Goal: Complete application form: Complete application form

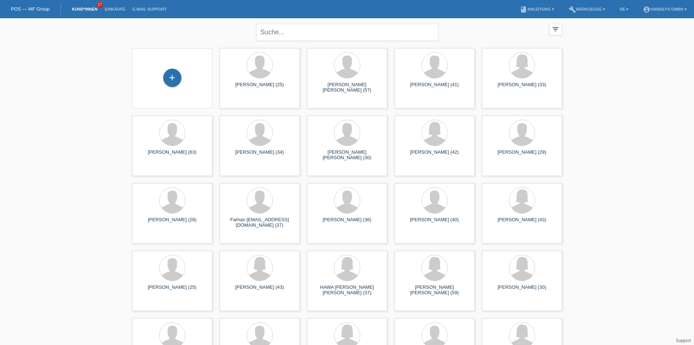
click at [537, 158] on div "ABDULLAHI ABDI HUSSEIN (29)" at bounding box center [522, 155] width 69 height 12
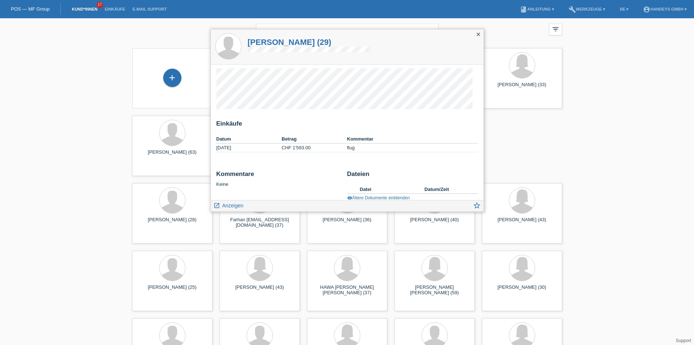
click at [478, 36] on icon "close" at bounding box center [479, 34] width 6 height 6
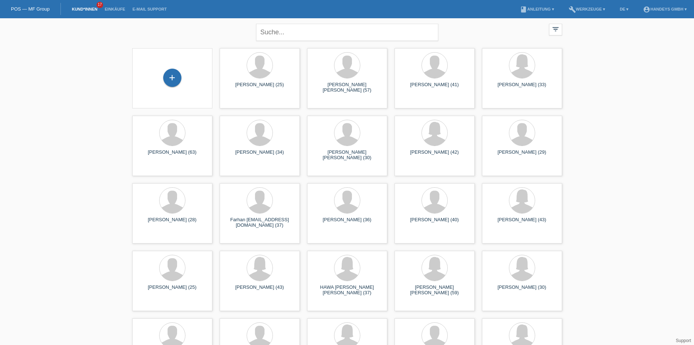
click at [310, 36] on input "text" at bounding box center [347, 32] width 182 height 17
type input "mario"
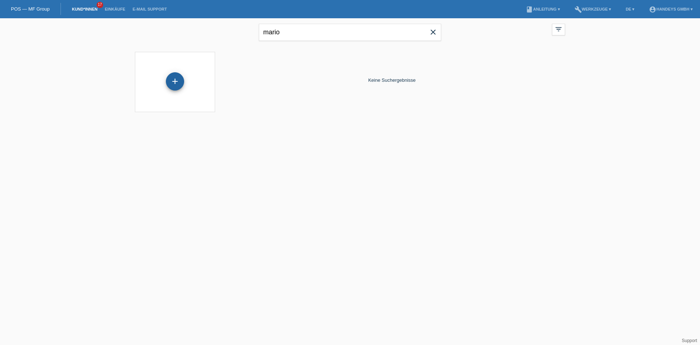
click at [170, 85] on div "+" at bounding box center [175, 81] width 18 height 18
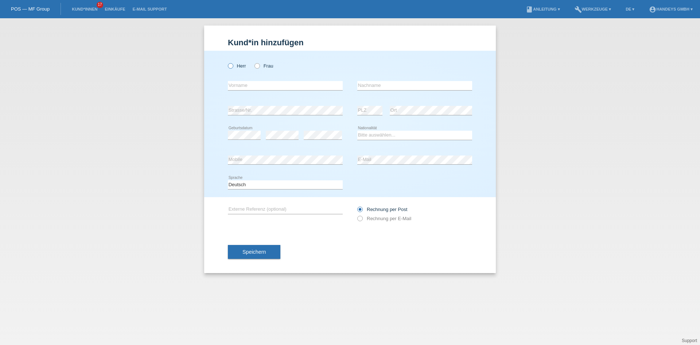
click at [234, 67] on label "Herr" at bounding box center [237, 65] width 18 height 5
click at [233, 67] on input "Herr" at bounding box center [230, 65] width 5 height 5
radio input "true"
click at [240, 81] on input "text" at bounding box center [285, 85] width 115 height 9
click at [249, 75] on div "error Vorname" at bounding box center [285, 85] width 115 height 25
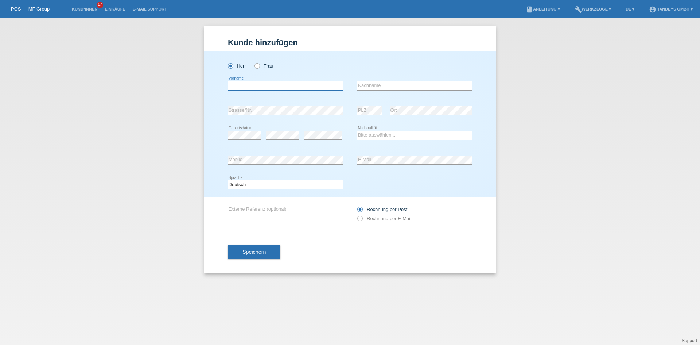
click at [249, 83] on input "text" at bounding box center [285, 85] width 115 height 9
type input "Mario"
click at [389, 92] on div "Selmanio error Nachname" at bounding box center [414, 85] width 115 height 25
click at [385, 85] on input "Selmanio" at bounding box center [414, 85] width 115 height 9
type input "Selmani"
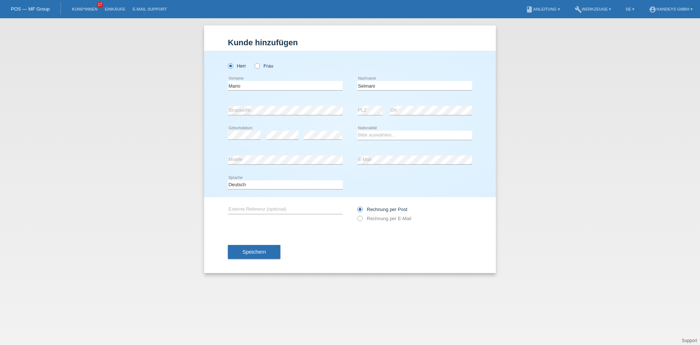
click at [254, 115] on div "error Strasse/Nr." at bounding box center [285, 110] width 115 height 25
click at [234, 129] on div "error Geburtsdatum" at bounding box center [244, 135] width 33 height 25
click at [234, 130] on div "error Geburtsdatum" at bounding box center [244, 135] width 33 height 25
click at [383, 139] on select "Bitte auswählen... Schweiz Deutschland Liechtenstein Österreich ------------ Af…" at bounding box center [414, 135] width 115 height 9
select select "SI"
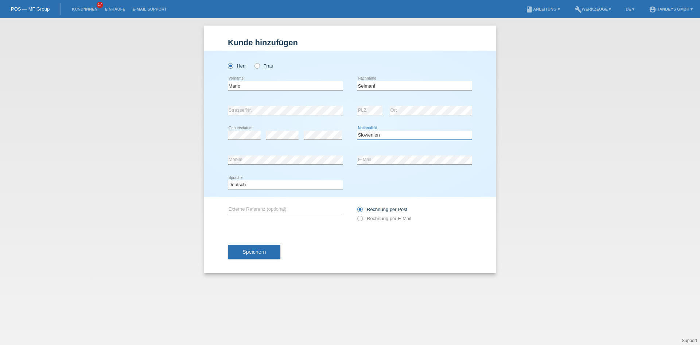
click at [357, 131] on select "Bitte auswählen... [GEOGRAPHIC_DATA] [GEOGRAPHIC_DATA] [GEOGRAPHIC_DATA] [GEOGR…" at bounding box center [414, 135] width 115 height 9
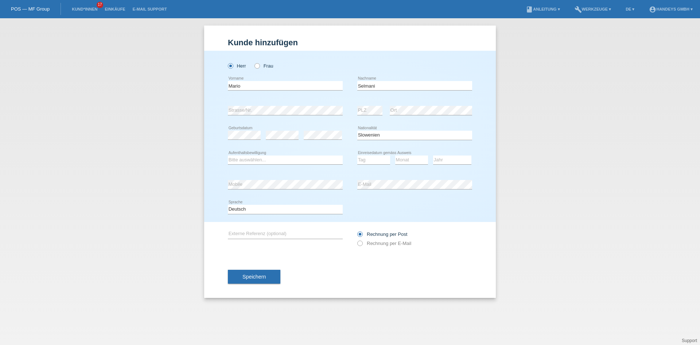
click at [295, 164] on icon at bounding box center [285, 164] width 115 height 0
click at [296, 161] on select "Bitte auswählen... C B B - Flüchtlingsstatus Andere" at bounding box center [285, 159] width 115 height 9
select select "C"
click at [228, 155] on select "Bitte auswählen... C B B - Flüchtlingsstatus Andere" at bounding box center [285, 159] width 115 height 9
click at [370, 159] on select "Tag 01 02 03 04 05 06 07 08 09 10 11" at bounding box center [373, 159] width 33 height 9
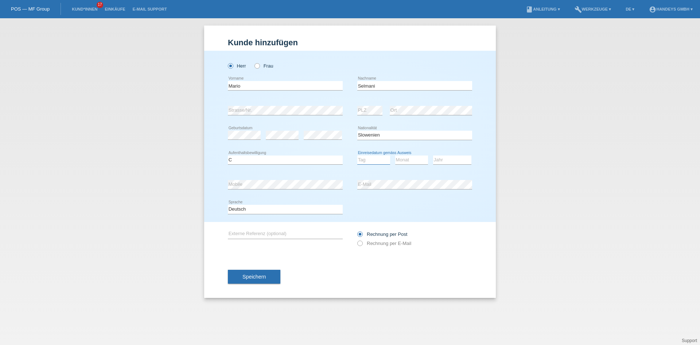
click at [366, 156] on select "Tag 01 02 03 04 05 06 07 08 09 10 11" at bounding box center [373, 159] width 33 height 9
select select "14"
click at [357, 155] on select "Tag 01 02 03 04 05 06 07 08 09 10 11" at bounding box center [373, 159] width 33 height 9
click at [404, 161] on select "Monat 01 02 03 04 05 06 07 08 09 10 11" at bounding box center [411, 159] width 33 height 9
select select "12"
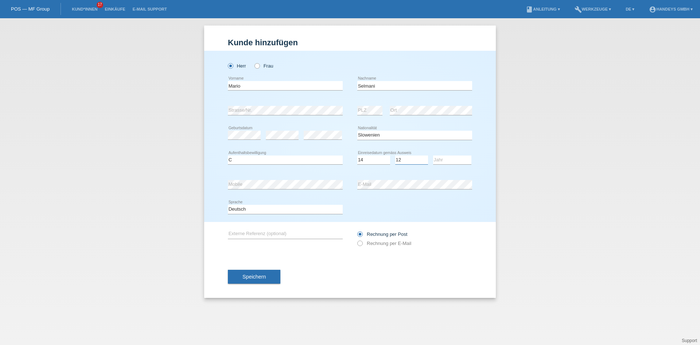
click at [395, 155] on select "Monat 01 02 03 04 05 06 07 08 09 10 11" at bounding box center [411, 159] width 33 height 9
click at [442, 155] on select "Jahr 2025 2024 2023 2022 2021 2020 2019 2018 2017 2016 2015 2014 2013 2012 2011…" at bounding box center [452, 159] width 38 height 9
select select "2015"
click at [433, 155] on select "Jahr 2025 2024 2023 2022 2021 2020 2019 2018 2017 2016 2015 2014 2013 2012 2011…" at bounding box center [452, 159] width 38 height 9
click at [275, 190] on div "error Mobile" at bounding box center [285, 184] width 115 height 25
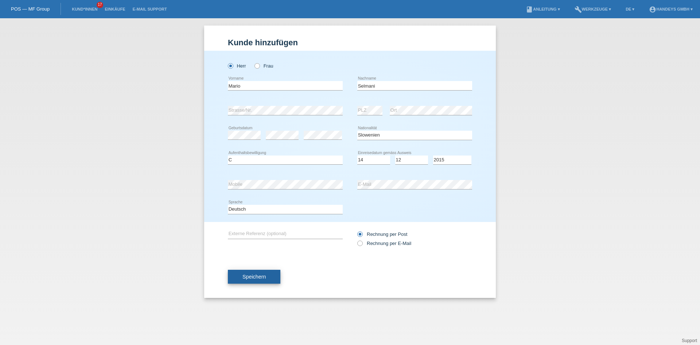
click at [269, 273] on button "Speichern" at bounding box center [254, 276] width 52 height 14
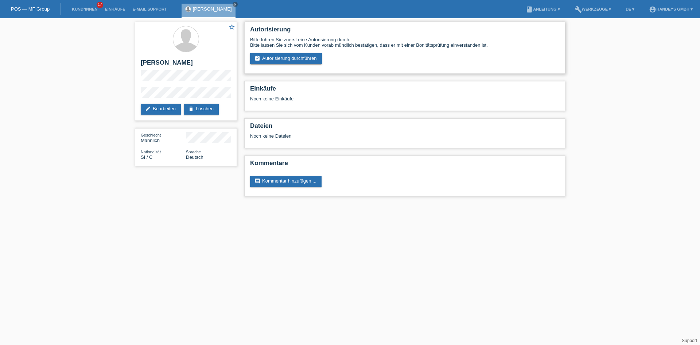
click at [300, 53] on div "Bitte führen Sie zuerst eine Autorisierung durch. Bitte lassen Sie sich vom Kun…" at bounding box center [404, 50] width 309 height 27
click at [269, 59] on link "assignment_turned_in Autorisierung durchführen" at bounding box center [286, 58] width 72 height 11
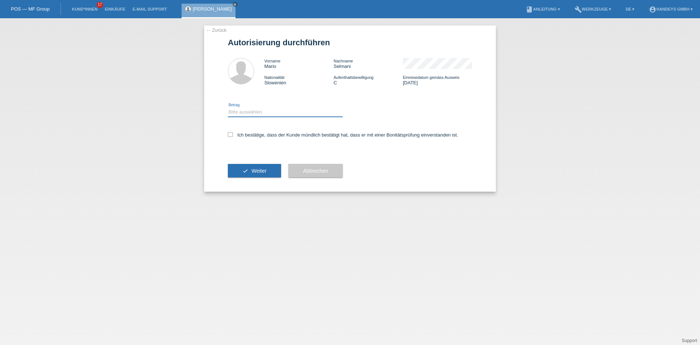
click at [272, 108] on select "Bitte auswählen CHF 1.00 - CHF 499.00 CHF 500.00 - CHF 1'999.00 CHF 2'000.00 - …" at bounding box center [285, 112] width 115 height 9
click at [255, 152] on div "check Weiter" at bounding box center [254, 170] width 53 height 42
click at [245, 136] on label "Ich bestätige, dass der Kunde mündlich bestätigt hat, dass er mit einer Bonität…" at bounding box center [343, 134] width 230 height 5
click at [233, 136] on input "Ich bestätige, dass der Kunde mündlich bestätigt hat, dass er mit einer Bonität…" at bounding box center [230, 134] width 5 height 5
checkbox input "true"
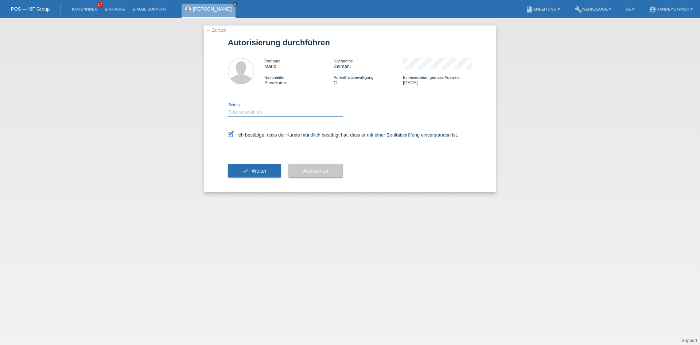
click at [248, 112] on select "Bitte auswählen CHF 1.00 - CHF 499.00 CHF 500.00 - CHF 1'999.00 CHF 2'000.00 - …" at bounding box center [285, 112] width 115 height 9
select select "3"
click at [228, 108] on select "Bitte auswählen CHF 1.00 - CHF 499.00 CHF 500.00 - CHF 1'999.00 CHF 2'000.00 - …" at bounding box center [285, 112] width 115 height 9
click at [249, 162] on div "check Weiter" at bounding box center [254, 170] width 53 height 42
click at [252, 165] on button "check Weiter" at bounding box center [254, 171] width 53 height 14
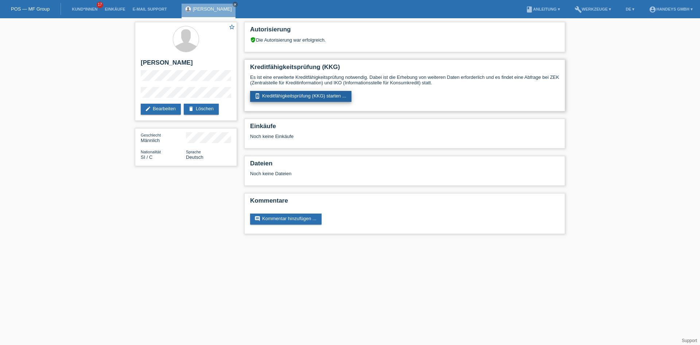
click at [308, 97] on link "perm_device_information Kreditfähigkeitsprüfung (KKG) starten ..." at bounding box center [300, 96] width 101 height 11
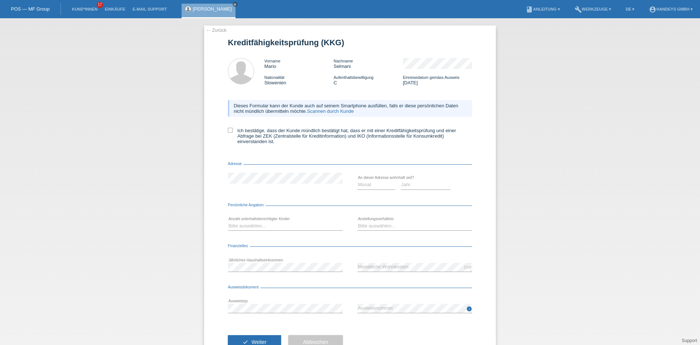
click at [217, 32] on link "← Zurück" at bounding box center [216, 29] width 20 height 5
click at [338, 112] on link "Scannen durch Kunde" at bounding box center [330, 110] width 47 height 5
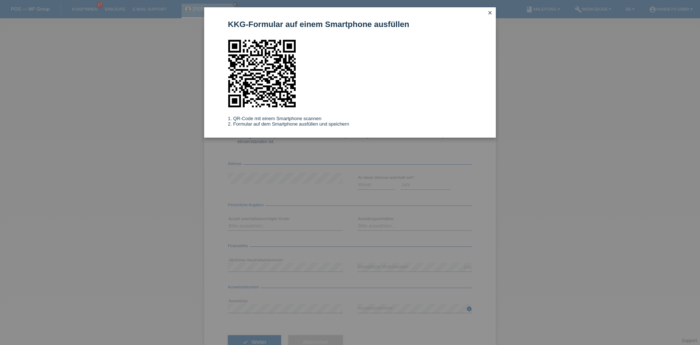
click at [565, 88] on div "KKG-Formular auf einem Smartphone ausfüllen 1. QR-Code mit einem Smartphone sca…" at bounding box center [350, 172] width 700 height 345
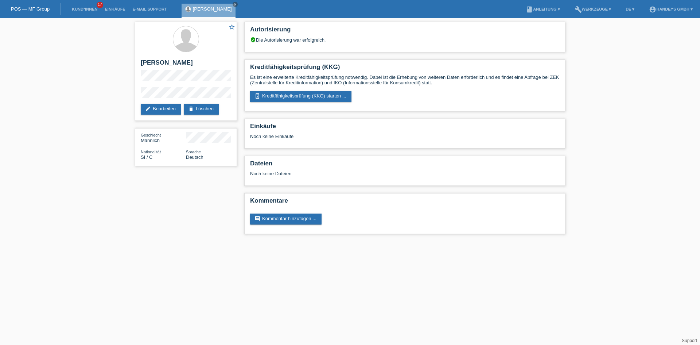
click at [78, 13] on li "Kund*innen 17" at bounding box center [84, 9] width 33 height 19
click at [79, 11] on li "Kund*innen 17" at bounding box center [84, 9] width 33 height 19
click at [85, 7] on link "Kund*innen" at bounding box center [84, 9] width 33 height 4
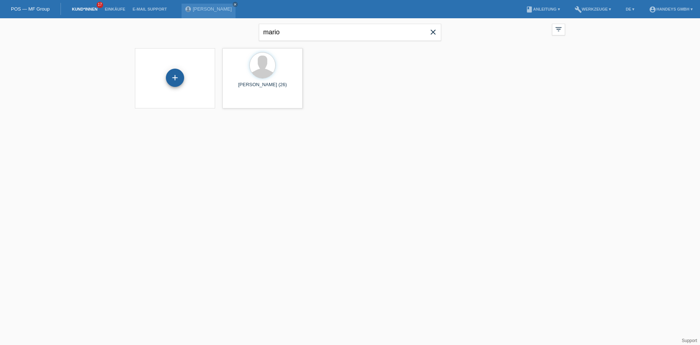
click at [182, 74] on div "+" at bounding box center [175, 78] width 18 height 18
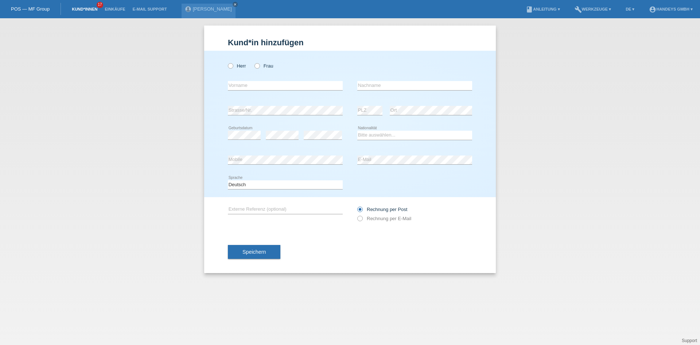
click at [87, 5] on li "Kund*innen 17" at bounding box center [84, 9] width 33 height 19
click at [84, 9] on link "Kund*innen" at bounding box center [84, 9] width 33 height 4
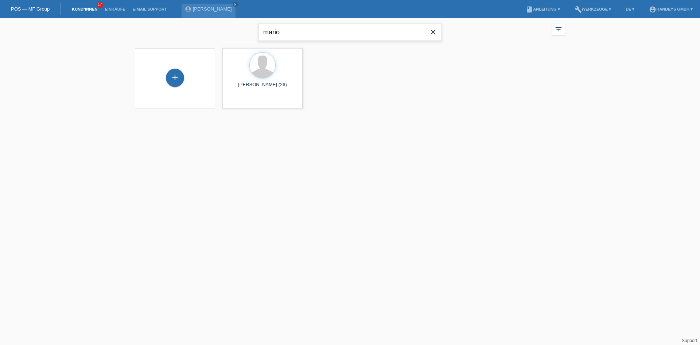
drag, startPoint x: 353, startPoint y: 34, endPoint x: 207, endPoint y: 32, distance: 145.5
click at [207, 32] on div "mario close filter_list view_module Alle Kund*innen anzeigen star Markierte [PE…" at bounding box center [349, 31] width 437 height 26
type input "[PERSON_NAME]"
click at [179, 83] on div "+" at bounding box center [175, 81] width 18 height 18
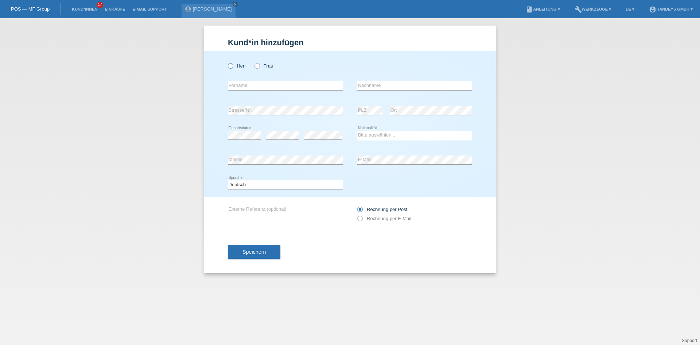
click at [227, 62] on icon at bounding box center [227, 62] width 0 height 0
click at [231, 66] on input "Herr" at bounding box center [230, 65] width 5 height 5
radio input "true"
click at [240, 81] on input "text" at bounding box center [285, 85] width 115 height 9
type input "[PERSON_NAME]"
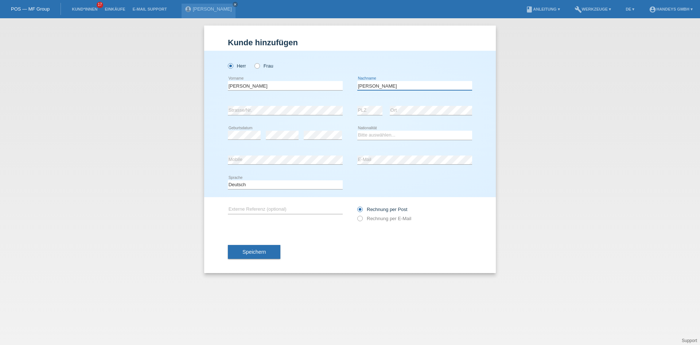
type input "[PERSON_NAME]"
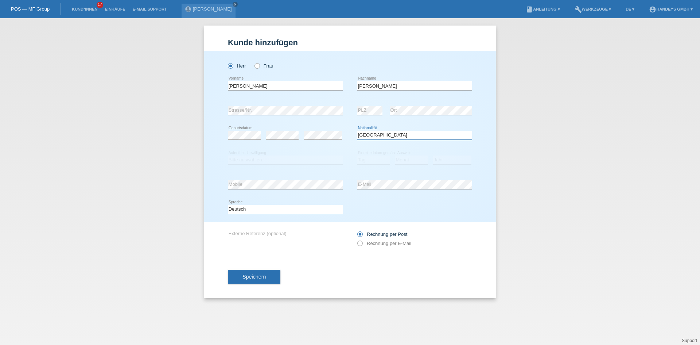
select select "PL"
click at [387, 158] on select "Tag 01 02 03 04 05 06 07 08 09 10 11" at bounding box center [373, 159] width 33 height 9
select select "07"
click at [357, 155] on select "Tag 01 02 03 04 05 06 07 08 09 10 11" at bounding box center [373, 159] width 33 height 9
select select "08"
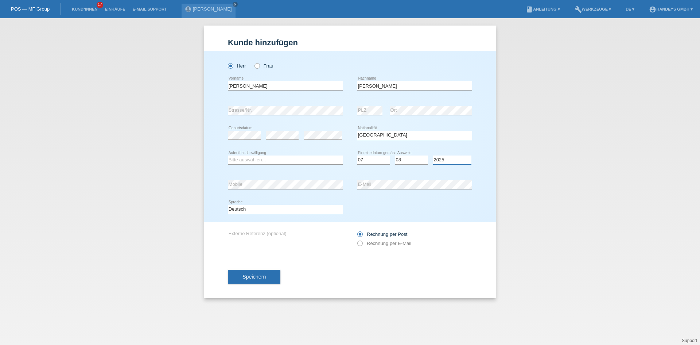
select select "2022"
click at [261, 159] on select "Bitte auswählen... C B B - Flüchtlingsstatus Andere" at bounding box center [285, 159] width 115 height 9
click at [228, 155] on select "Bitte auswählen... C B B - Flüchtlingsstatus Andere" at bounding box center [285, 159] width 115 height 9
click at [278, 165] on div "Bitte auswählen... C B B - Flüchtlingsstatus Andere error Aufenthaltsbewilligung" at bounding box center [285, 160] width 115 height 25
drag, startPoint x: 263, startPoint y: 157, endPoint x: 261, endPoint y: 162, distance: 5.7
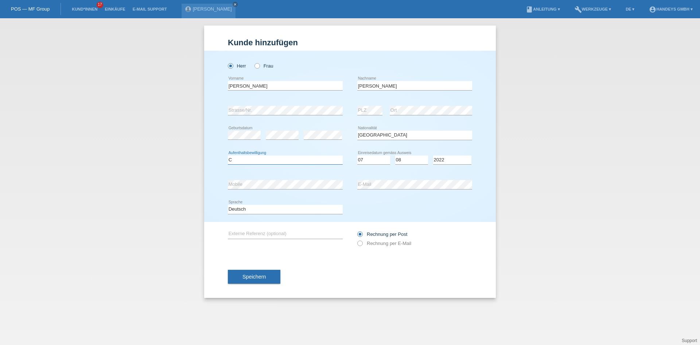
click at [263, 157] on select "Bitte auswählen... C B B - Flüchtlingsstatus Andere" at bounding box center [285, 159] width 115 height 9
select select "B"
click at [228, 155] on select "Bitte auswählen... C B B - Flüchtlingsstatus Andere" at bounding box center [285, 159] width 115 height 9
click at [396, 122] on div "error Ort" at bounding box center [431, 110] width 82 height 25
click at [260, 273] on span "Speichern" at bounding box center [253, 276] width 23 height 6
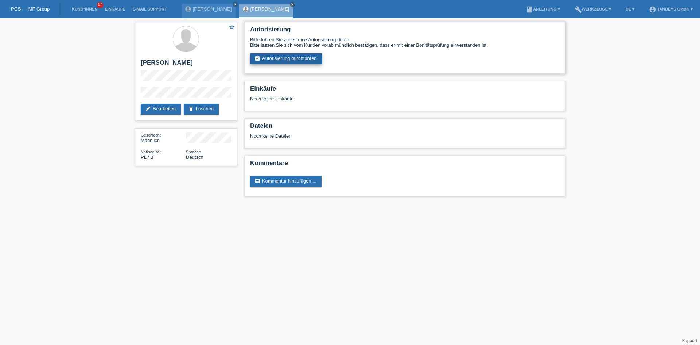
click at [308, 57] on link "assignment_turned_in Autorisierung durchführen" at bounding box center [286, 58] width 72 height 11
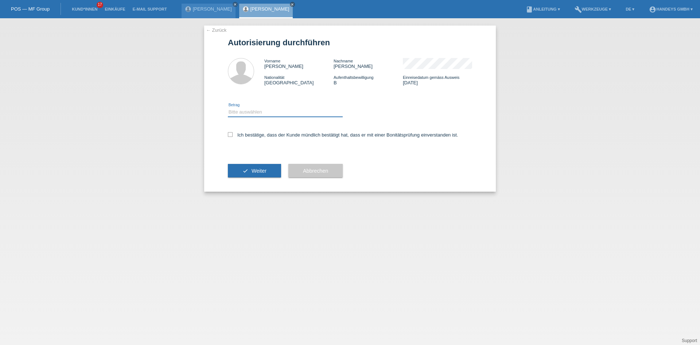
click at [261, 108] on select "Bitte auswählen CHF 1.00 - CHF 499.00 CHF 500.00 - CHF 1'999.00 CHF 2'000.00 - …" at bounding box center [285, 112] width 115 height 9
select select "3"
click at [228, 108] on select "Bitte auswählen CHF 1.00 - CHF 499.00 CHF 500.00 - CHF 1'999.00 CHF 2'000.00 - …" at bounding box center [285, 112] width 115 height 9
click at [237, 135] on label "Ich bestätige, dass der Kunde mündlich bestätigt hat, dass er mit einer Bonität…" at bounding box center [343, 134] width 230 height 5
click at [233, 134] on label "Ich bestätige, dass der Kunde mündlich bestätigt hat, dass er mit einer Bonität…" at bounding box center [343, 134] width 230 height 5
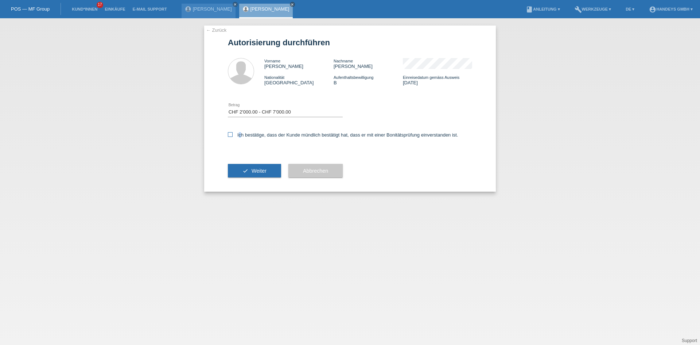
click at [233, 134] on input "Ich bestätige, dass der Kunde mündlich bestätigt hat, dass er mit einer Bonität…" at bounding box center [230, 134] width 5 height 5
checkbox input "true"
click at [243, 166] on button "check Weiter" at bounding box center [254, 171] width 53 height 14
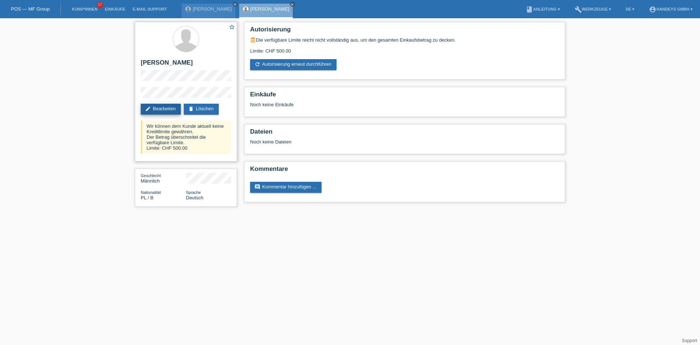
click at [159, 110] on link "edit Bearbeiten" at bounding box center [161, 109] width 40 height 11
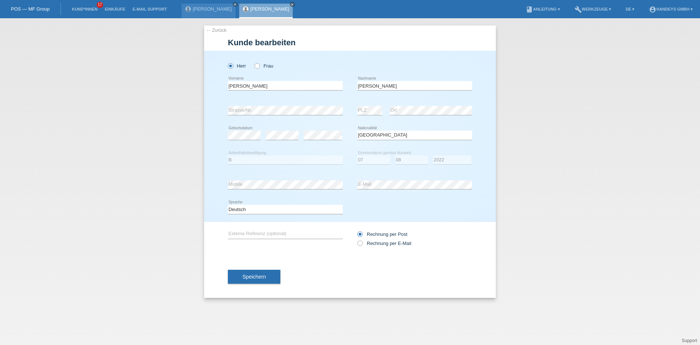
select select "PL"
select select "B"
select select "07"
select select "08"
select select "2022"
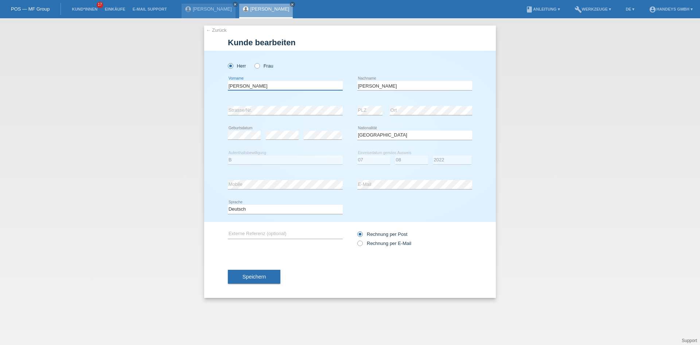
click at [262, 89] on input "[PERSON_NAME]" at bounding box center [285, 85] width 115 height 9
click at [379, 80] on div "[PERSON_NAME] error Nachname" at bounding box center [414, 85] width 115 height 25
click at [379, 82] on input "[PERSON_NAME]" at bounding box center [414, 85] width 115 height 9
click at [242, 280] on button "Speichern" at bounding box center [254, 276] width 52 height 14
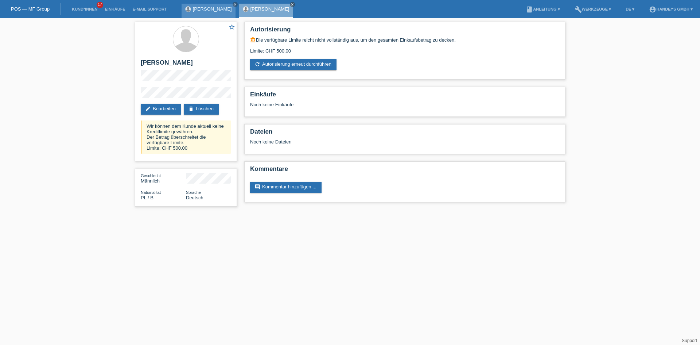
click at [215, 9] on link "[PERSON_NAME]" at bounding box center [212, 8] width 39 height 5
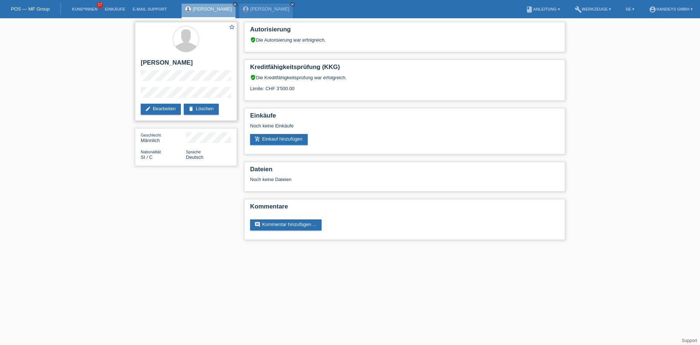
click at [143, 116] on div "star_border [PERSON_NAME] edit Bearbeiten delete Löschen" at bounding box center [186, 71] width 102 height 99
click at [165, 101] on div "star_border [PERSON_NAME] edit Bearbeiten delete Löschen" at bounding box center [186, 71] width 102 height 99
click at [158, 108] on link "edit Bearbeiten" at bounding box center [161, 109] width 40 height 11
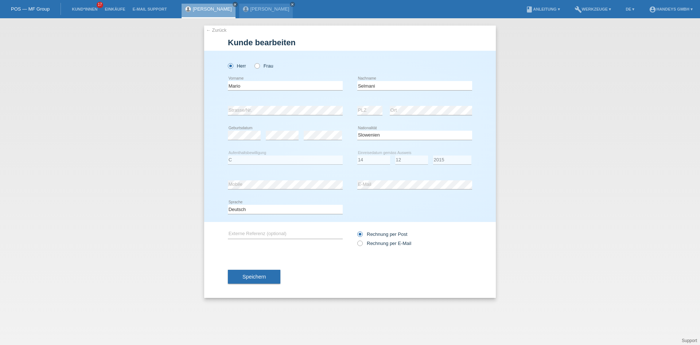
select select "SI"
select select "C"
select select "14"
select select "12"
select select "2015"
